Goal: Check status: Check status

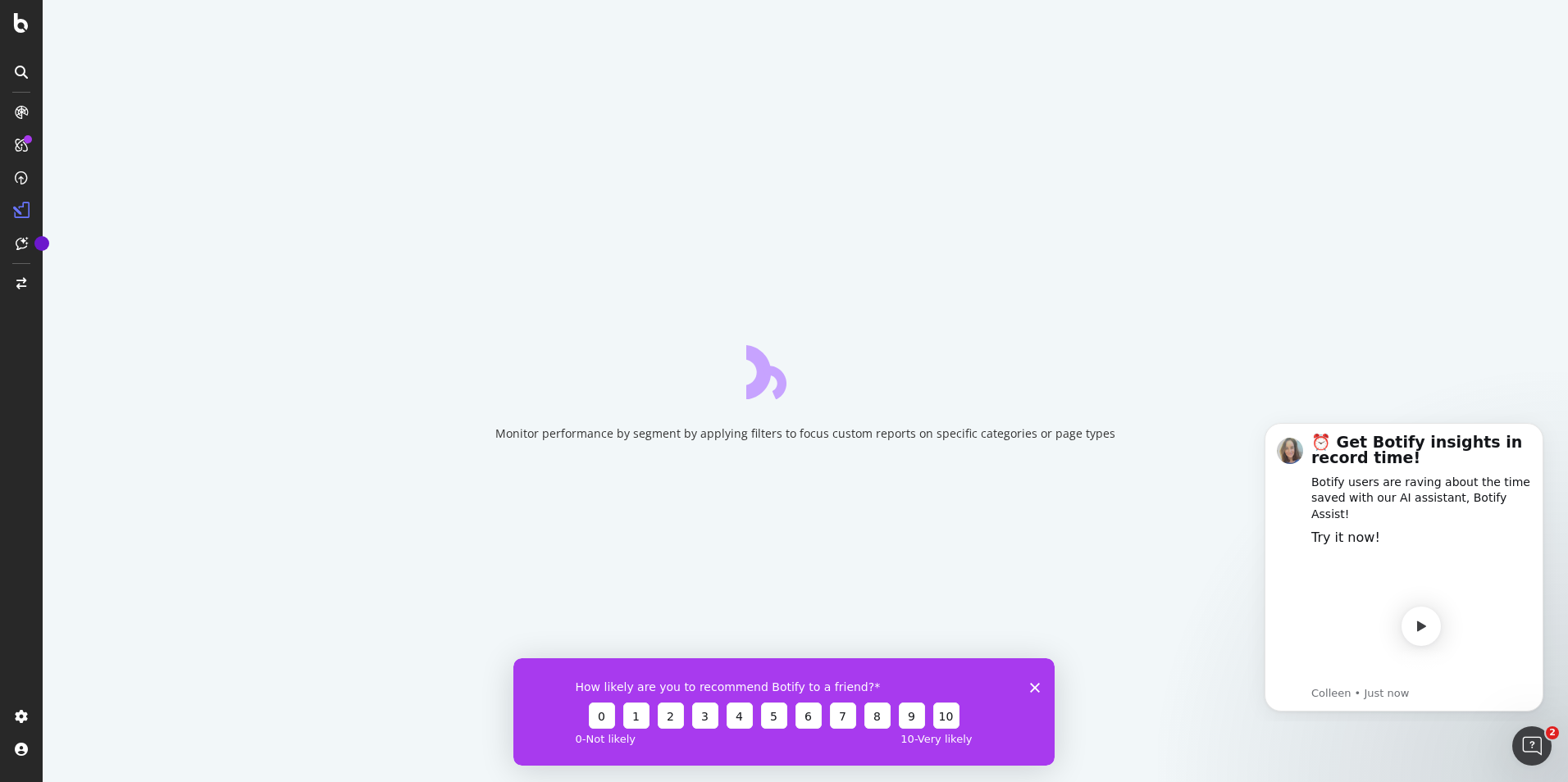
click at [1034, 687] on icon "Close survey" at bounding box center [1036, 687] width 10 height 10
